Goal: Task Accomplishment & Management: Manage account settings

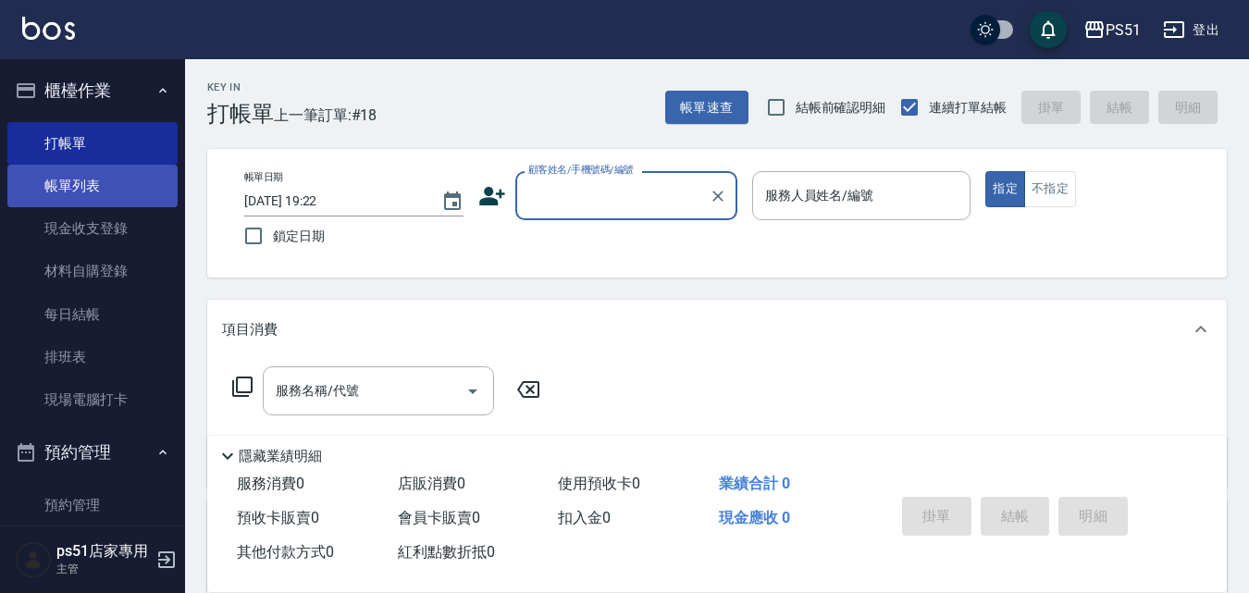
scroll to position [432, 0]
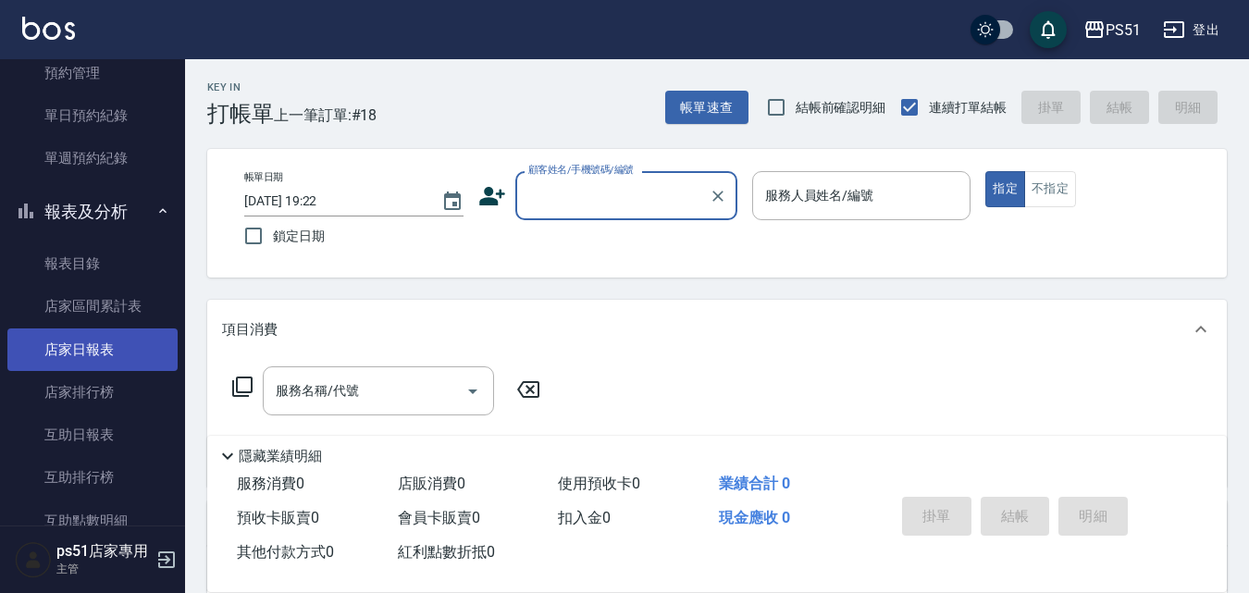
click at [126, 346] on link "店家日報表" at bounding box center [92, 349] width 170 height 43
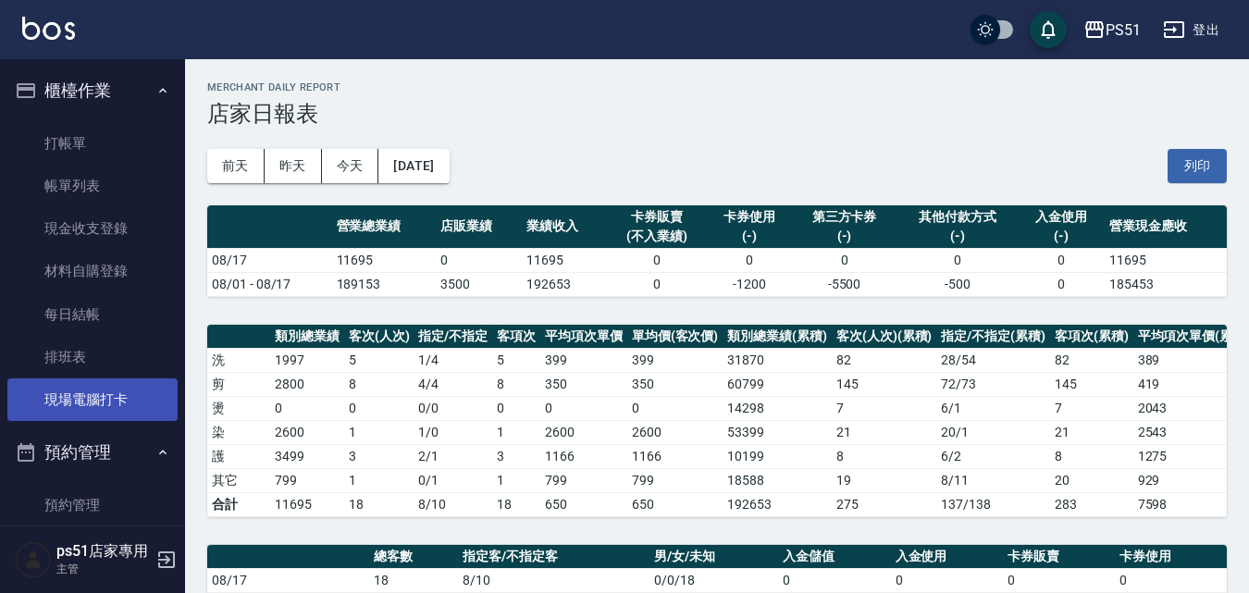
click at [100, 386] on link "現場電腦打卡" at bounding box center [92, 399] width 170 height 43
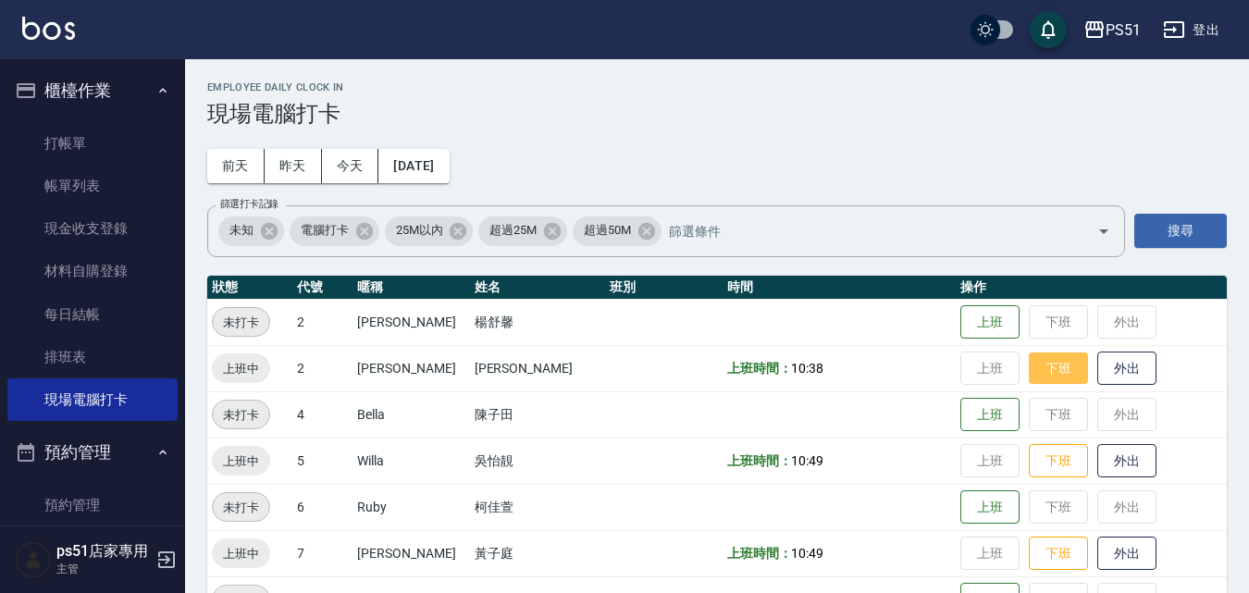
click at [1042, 375] on button "下班" at bounding box center [1058, 368] width 59 height 32
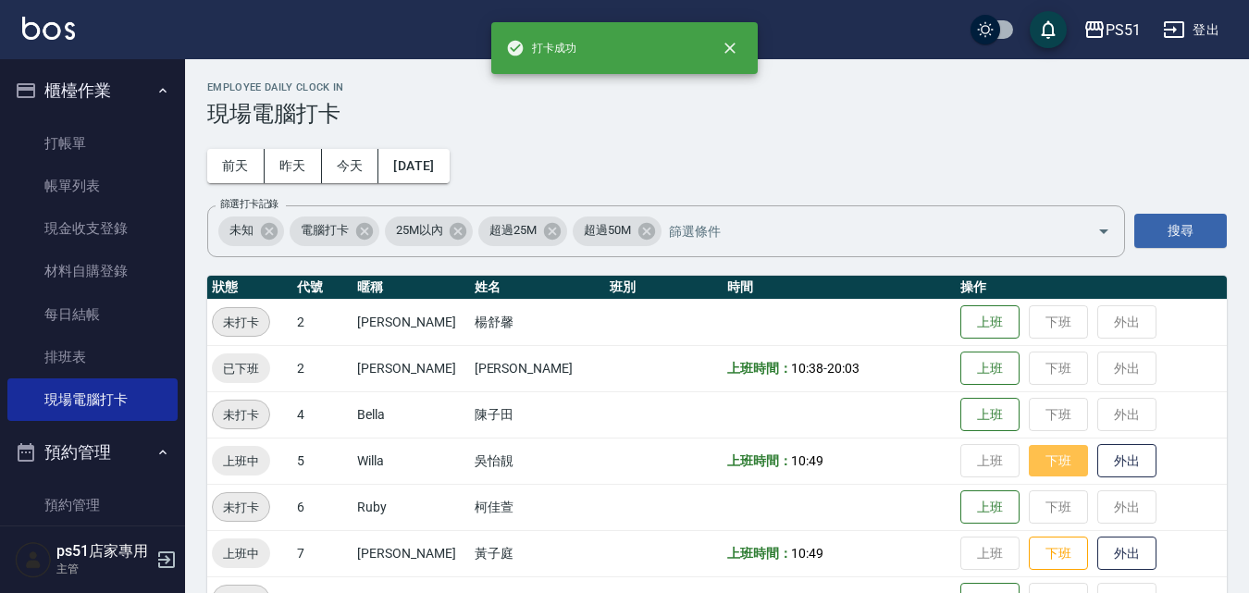
click at [1057, 461] on button "下班" at bounding box center [1058, 461] width 59 height 32
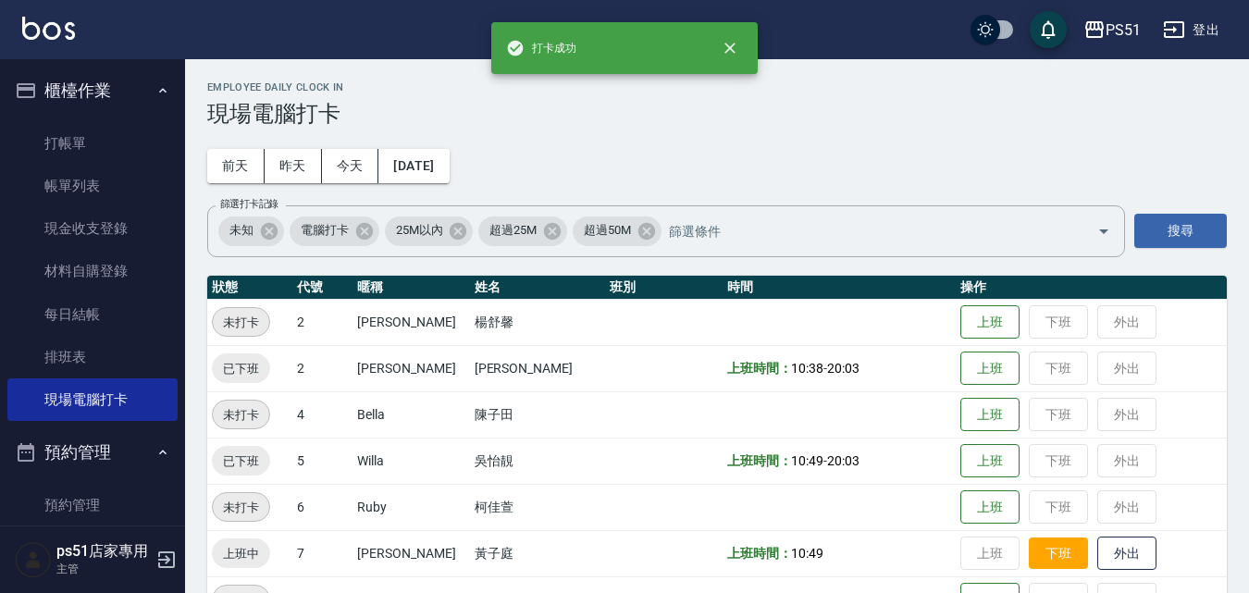
click at [1051, 558] on button "下班" at bounding box center [1058, 553] width 59 height 32
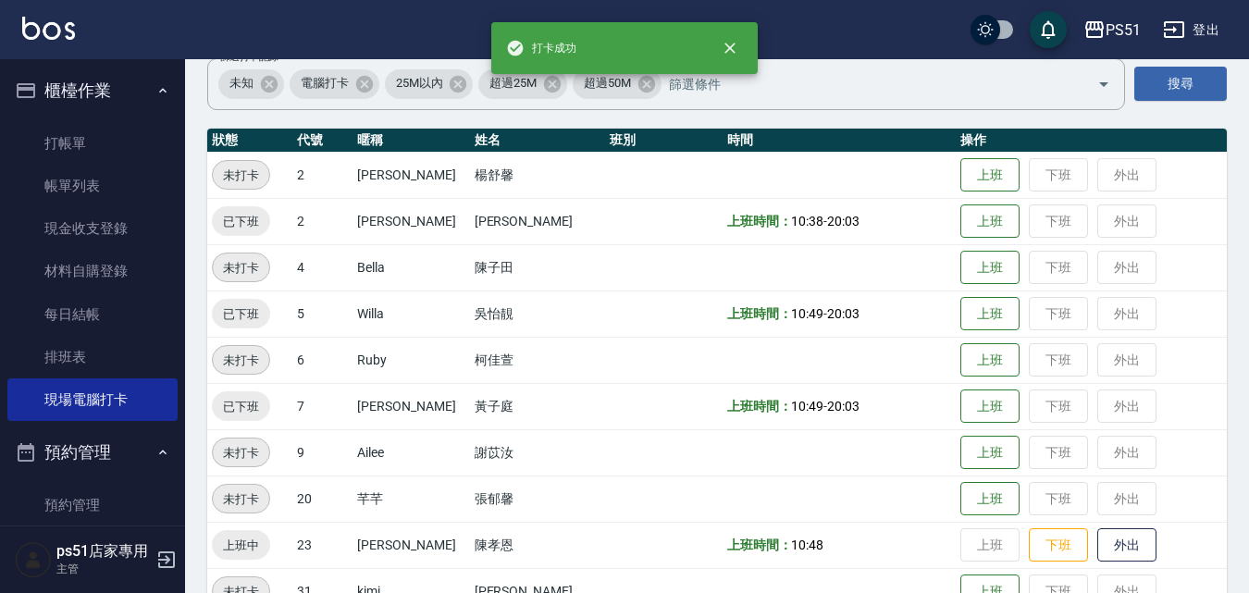
scroll to position [216, 0]
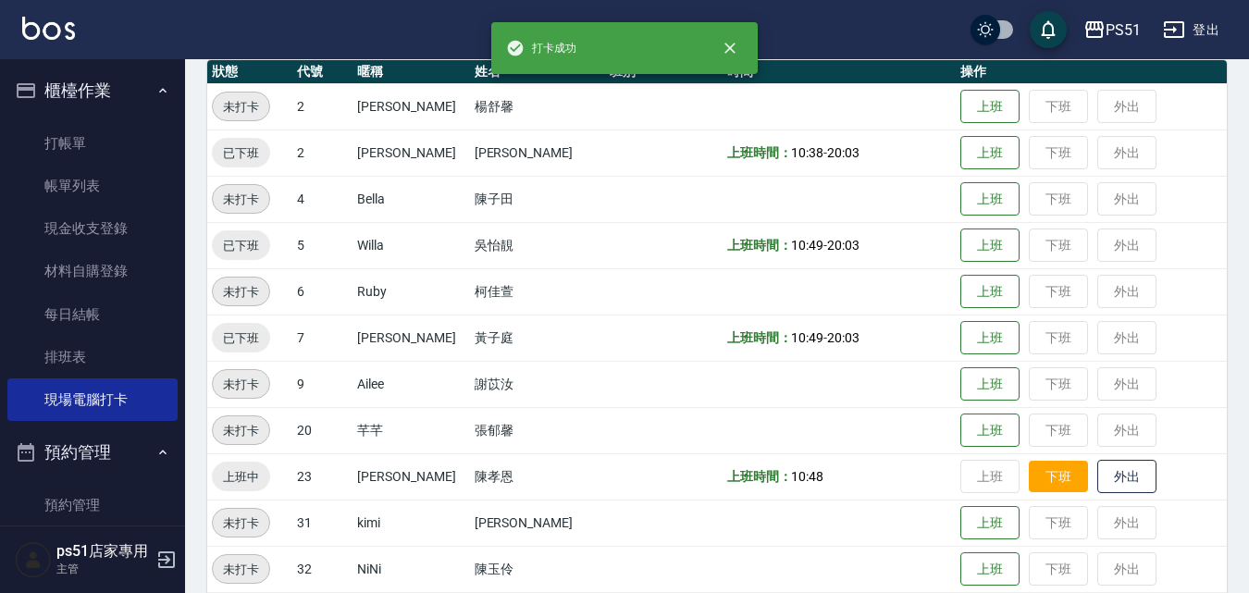
click at [1045, 483] on button "下班" at bounding box center [1058, 477] width 59 height 32
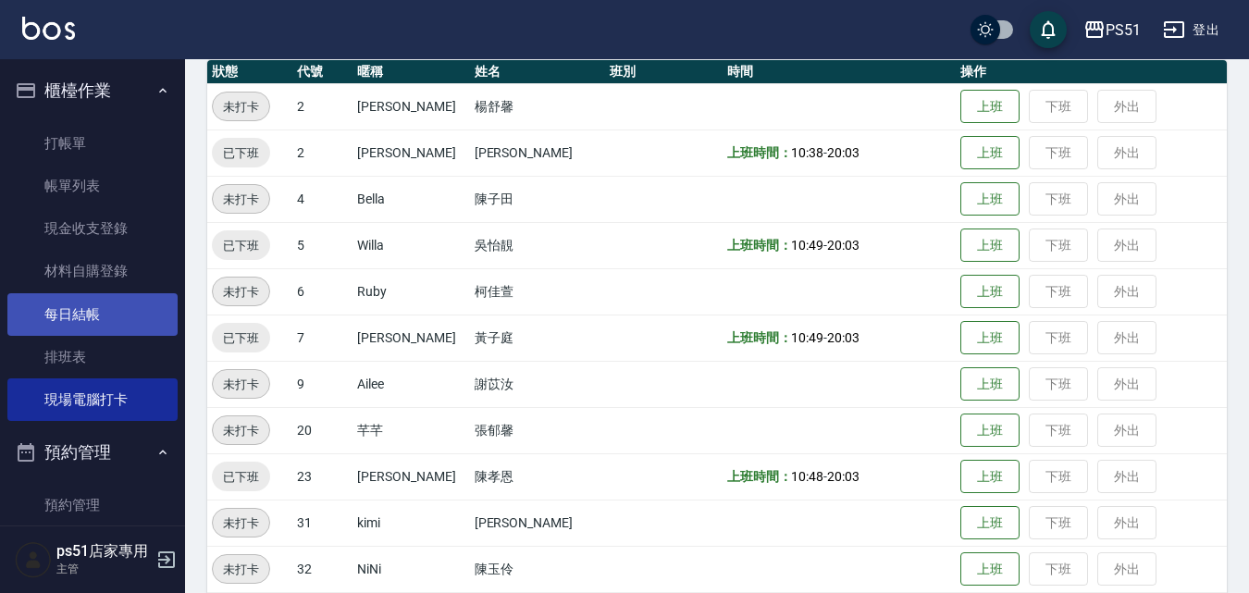
click at [104, 321] on link "每日結帳" at bounding box center [92, 314] width 170 height 43
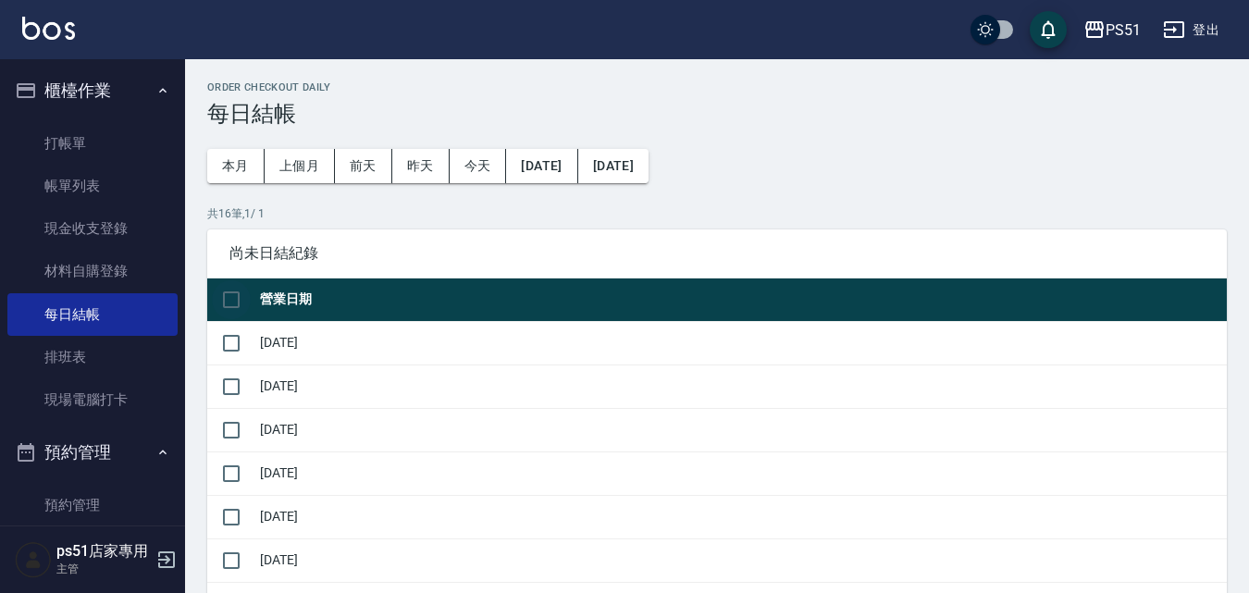
click at [234, 303] on input "checkbox" at bounding box center [231, 299] width 39 height 39
checkbox input "true"
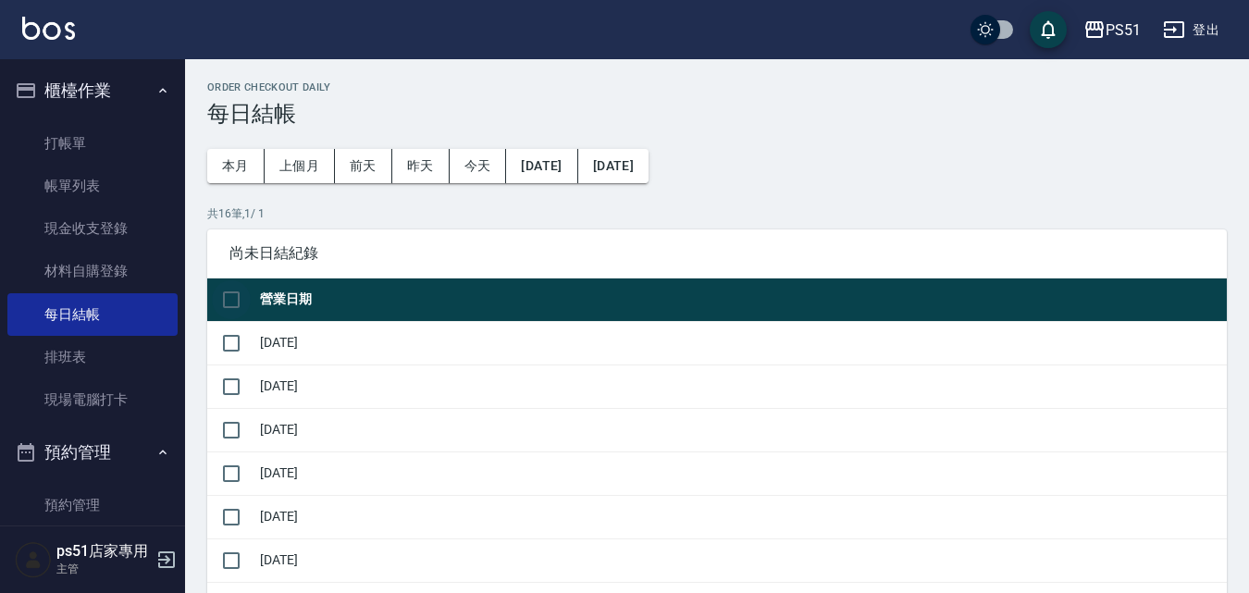
checkbox input "true"
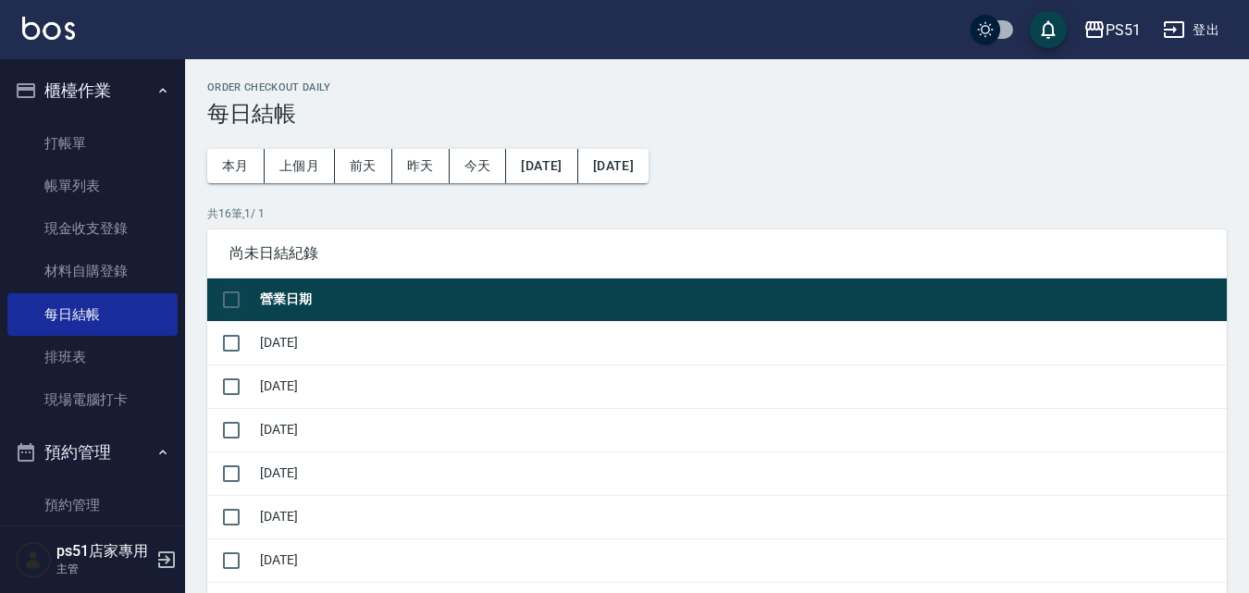
checkbox input "true"
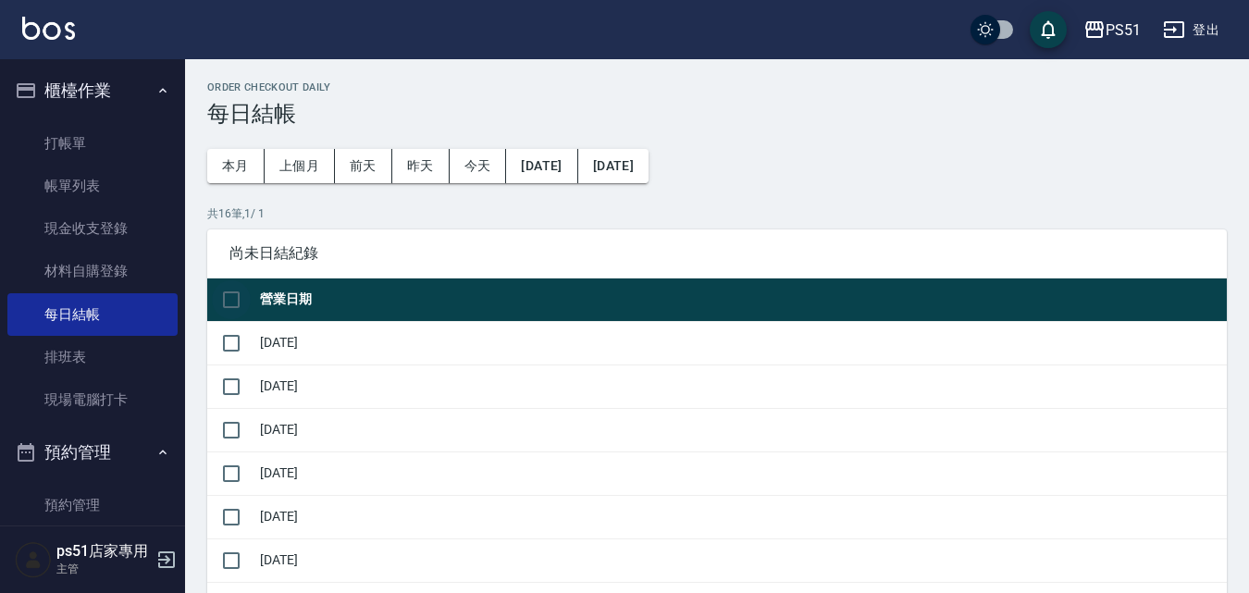
checkbox input "true"
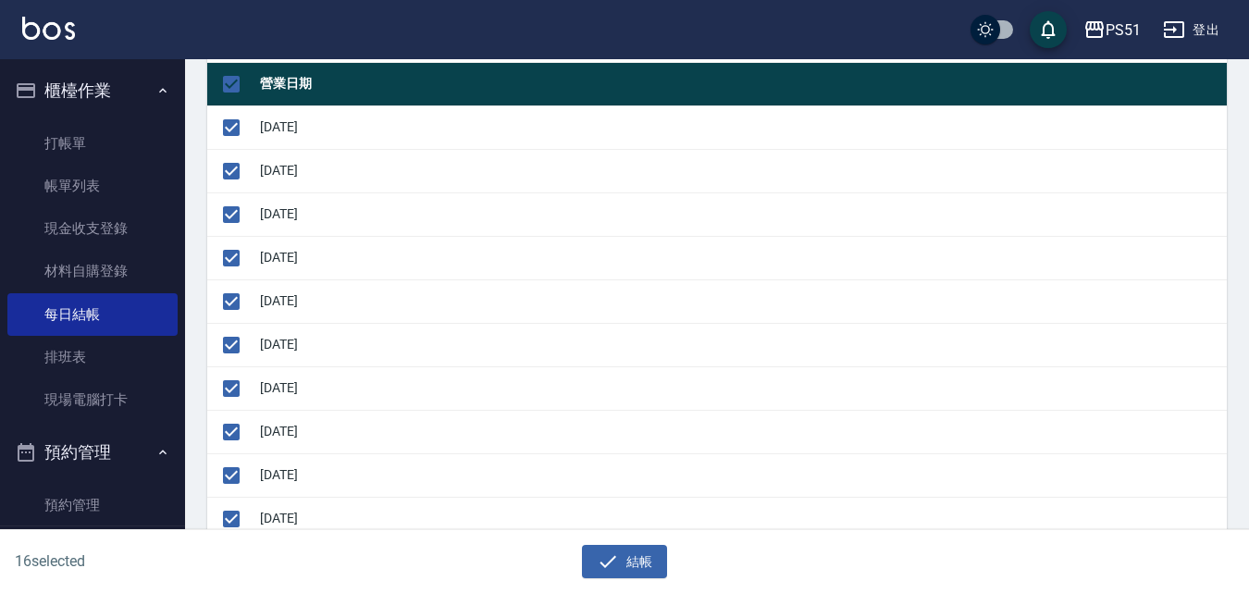
scroll to position [648, 0]
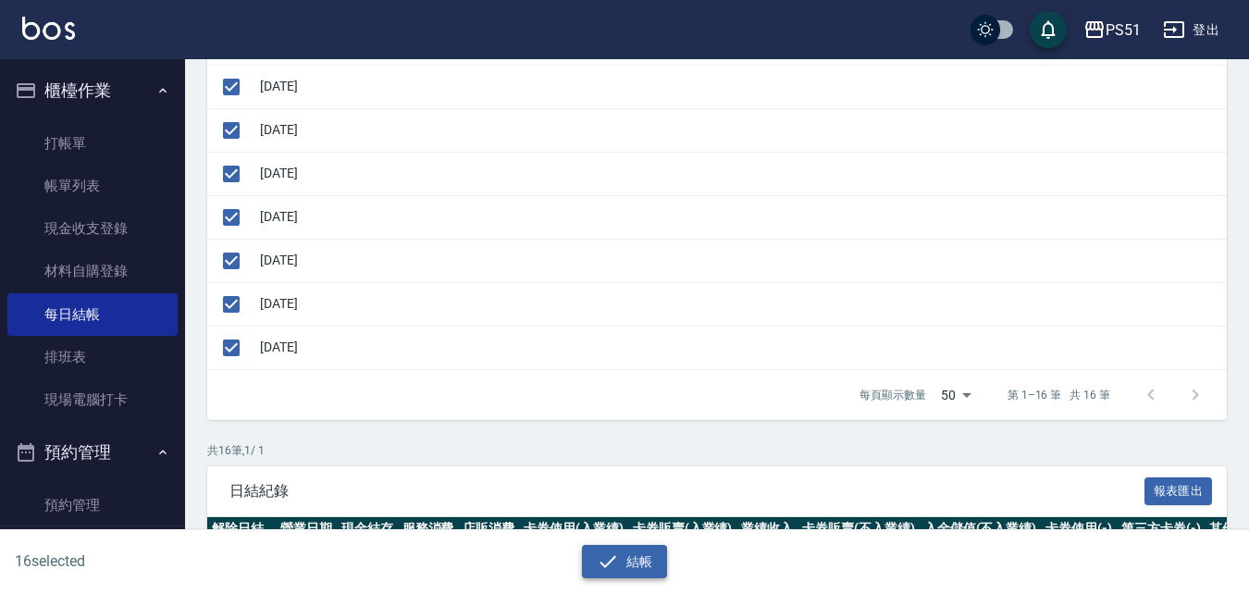
click at [641, 554] on button "結帳" at bounding box center [625, 562] width 86 height 34
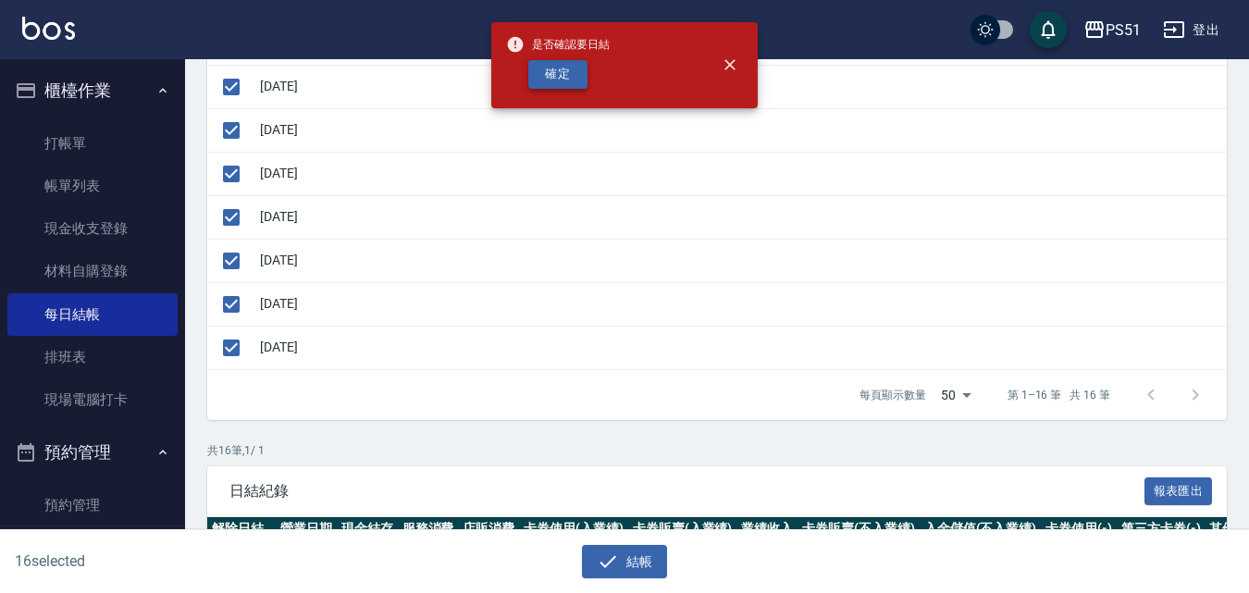
drag, startPoint x: 573, startPoint y: 71, endPoint x: 588, endPoint y: 99, distance: 31.9
click at [573, 73] on button "確定" at bounding box center [557, 74] width 59 height 29
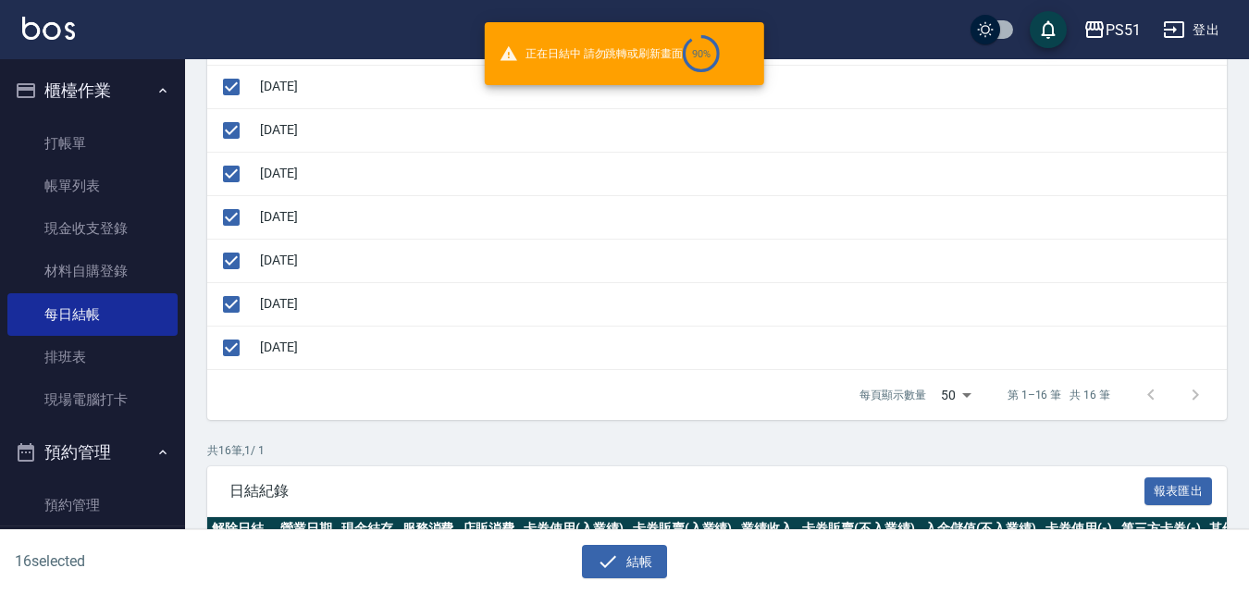
checkbox input "false"
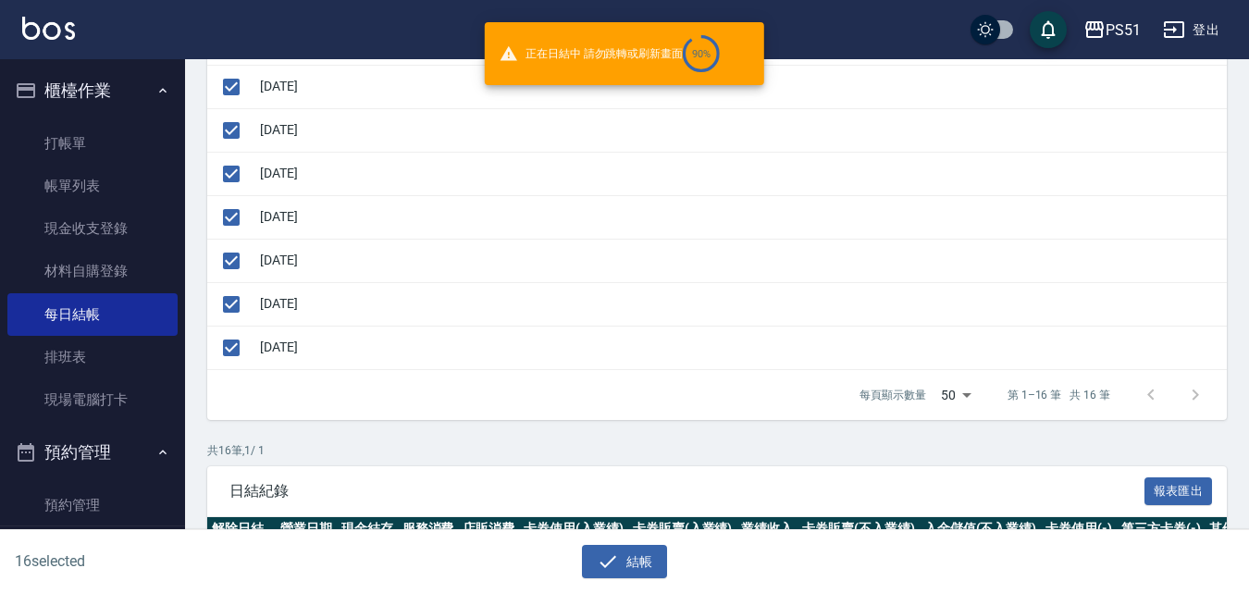
checkbox input "false"
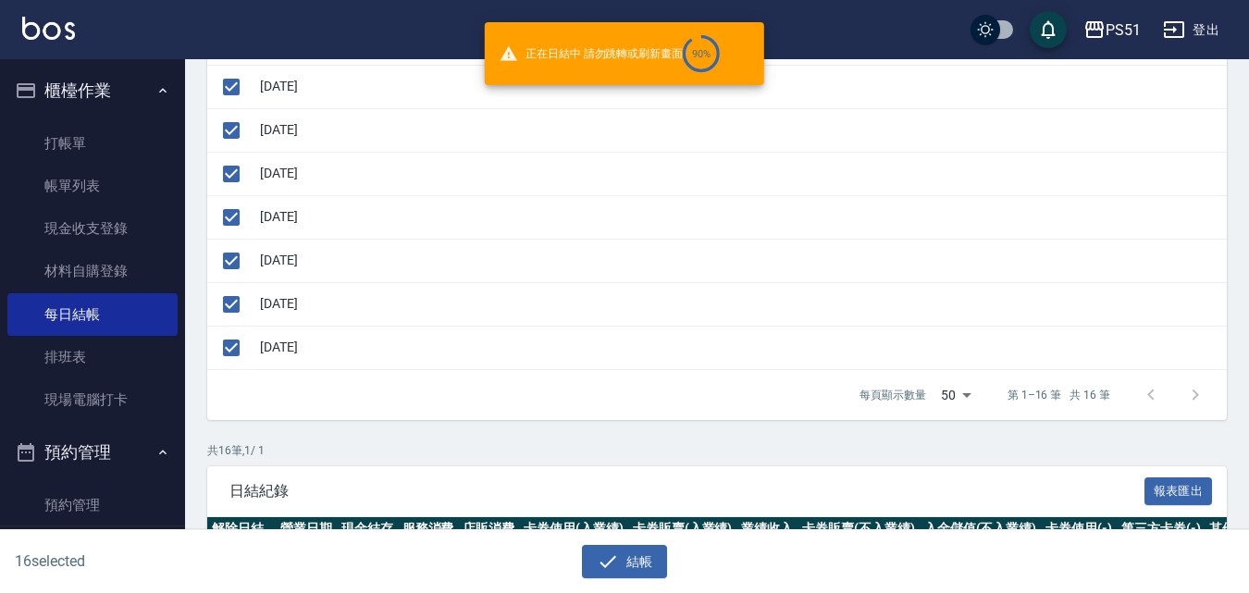
checkbox input "false"
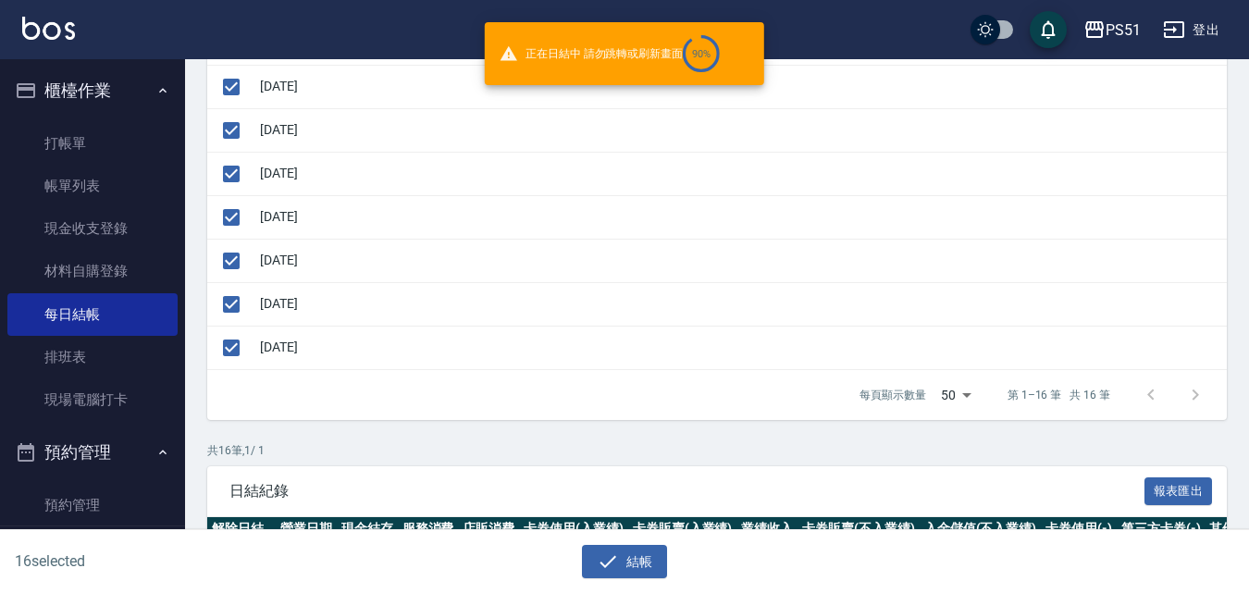
checkbox input "false"
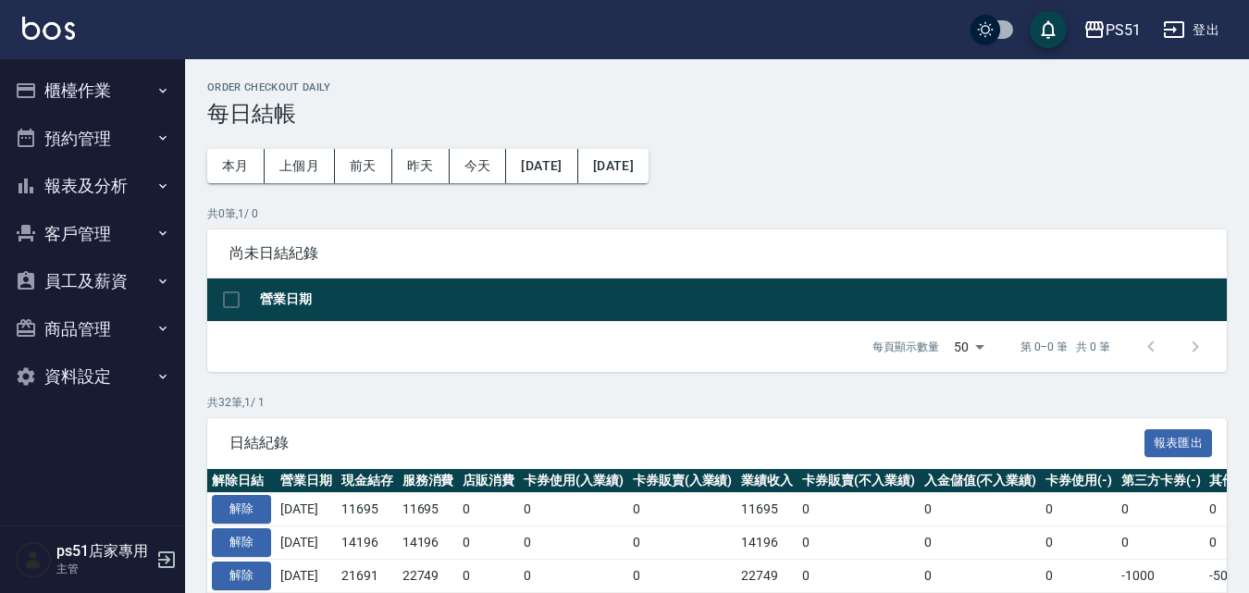
scroll to position [648, 0]
